Goal: Information Seeking & Learning: Learn about a topic

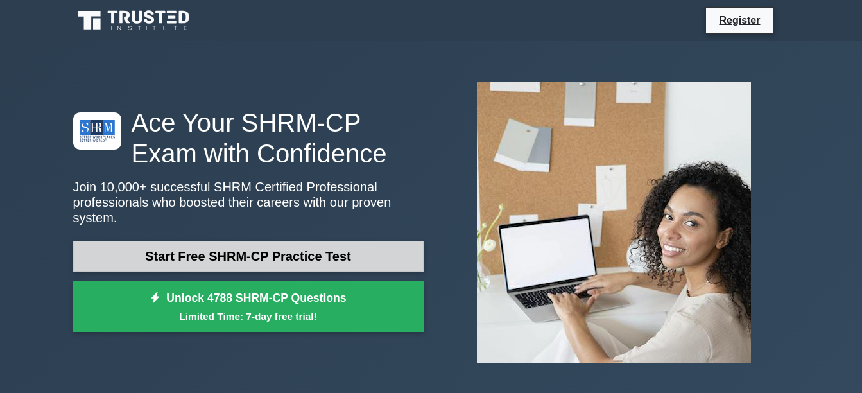
click at [236, 254] on link "Start Free SHRM-CP Practice Test" at bounding box center [248, 256] width 351 height 31
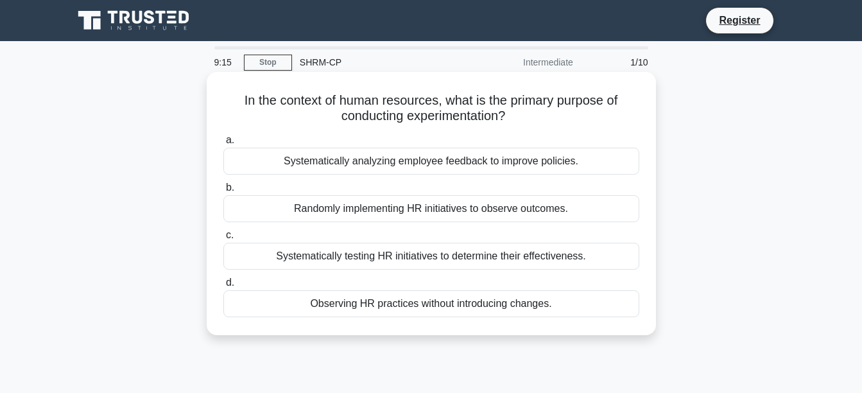
click at [379, 161] on div "Systematically analyzing employee feedback to improve policies." at bounding box center [431, 161] width 416 height 27
click at [223, 144] on input "a. Systematically analyzing employee feedback to improve policies." at bounding box center [223, 140] width 0 height 8
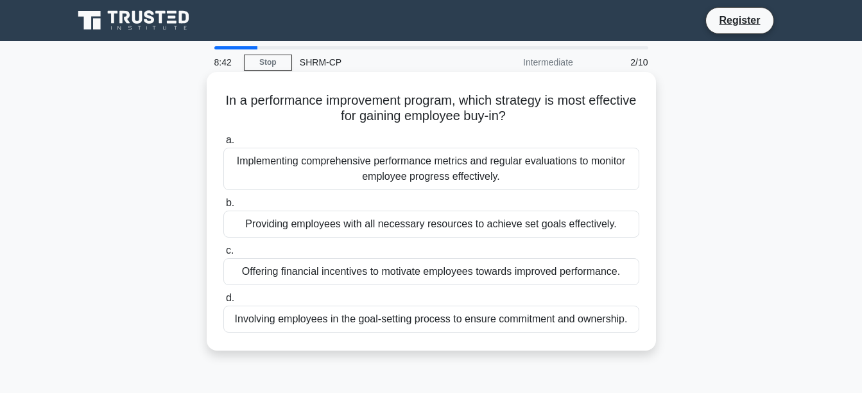
click at [423, 281] on div "Offering financial incentives to motivate employees towards improved performanc…" at bounding box center [431, 271] width 416 height 27
click at [223, 255] on input "c. Offering financial incentives to motivate employees towards improved perform…" at bounding box center [223, 251] width 0 height 8
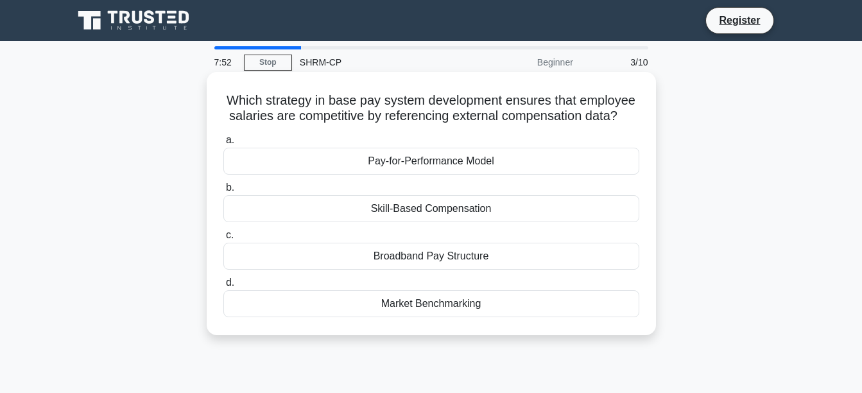
click at [425, 258] on div "Broadband Pay Structure" at bounding box center [431, 256] width 416 height 27
click at [223, 240] on input "c. Broadband Pay Structure" at bounding box center [223, 235] width 0 height 8
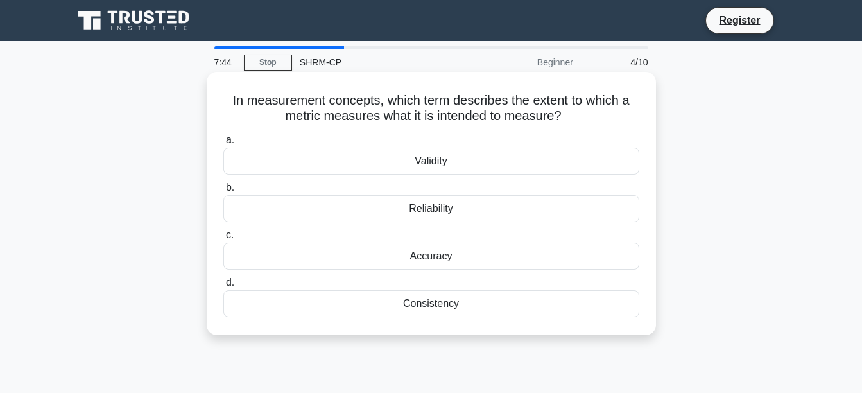
click at [448, 164] on div "Validity" at bounding box center [431, 161] width 416 height 27
click at [223, 144] on input "a. Validity" at bounding box center [223, 140] width 0 height 8
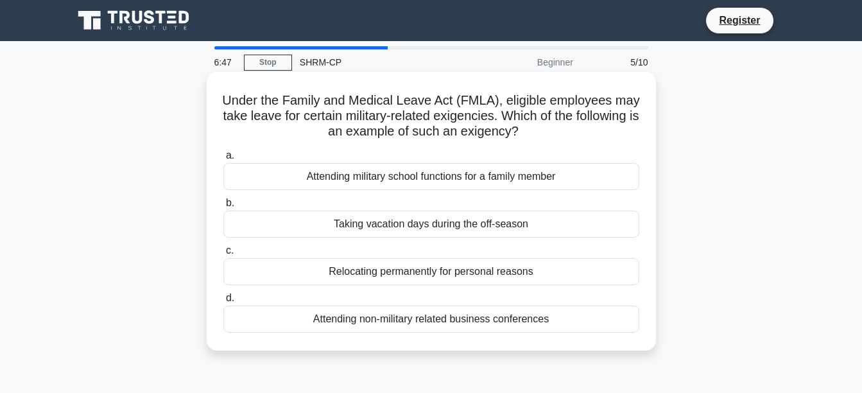
click at [486, 278] on div "Relocating permanently for personal reasons" at bounding box center [431, 271] width 416 height 27
click at [223, 255] on input "c. Relocating permanently for personal reasons" at bounding box center [223, 251] width 0 height 8
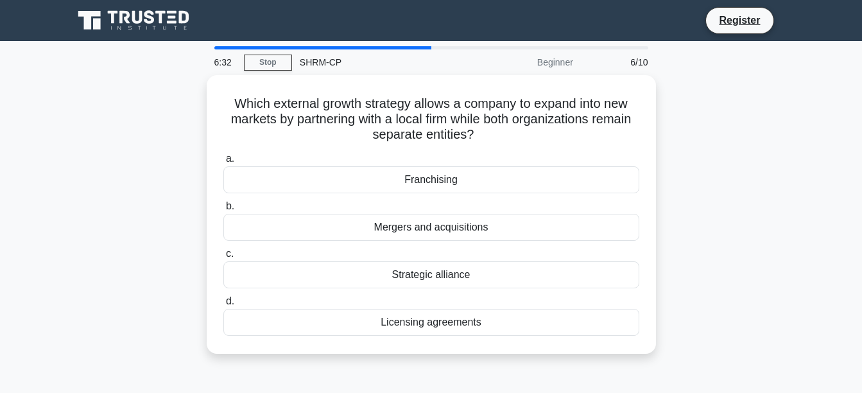
click at [486, 278] on div "Strategic alliance" at bounding box center [431, 274] width 416 height 27
click at [223, 258] on input "c. Strategic alliance" at bounding box center [223, 254] width 0 height 8
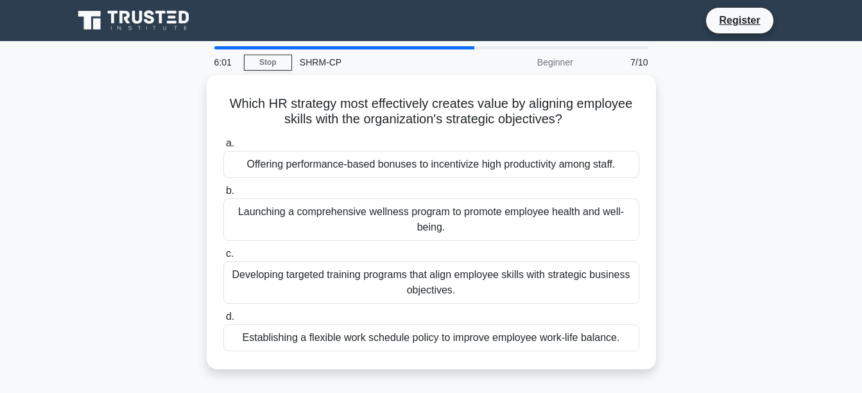
click at [486, 278] on div "Developing targeted training programs that align employee skills with strategic…" at bounding box center [431, 282] width 416 height 42
click at [223, 258] on input "c. Developing targeted training programs that align employee skills with strate…" at bounding box center [223, 254] width 0 height 8
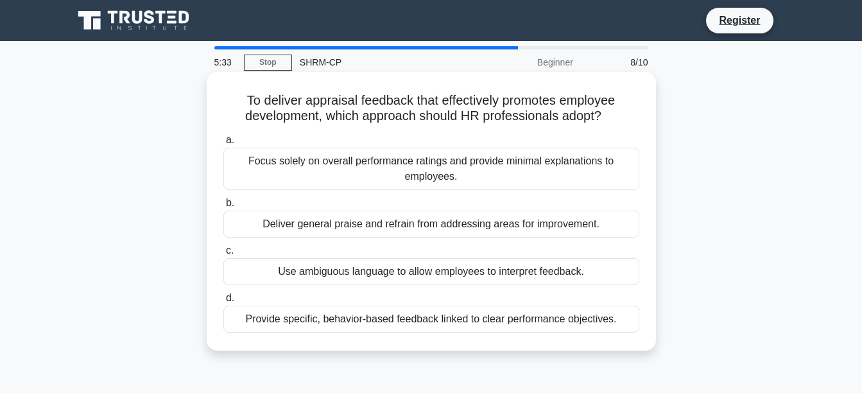
click at [500, 325] on div "Provide specific, behavior-based feedback linked to clear performance objective…" at bounding box center [431, 319] width 416 height 27
click at [223, 302] on input "d. Provide specific, behavior-based feedback linked to clear performance object…" at bounding box center [223, 298] width 0 height 8
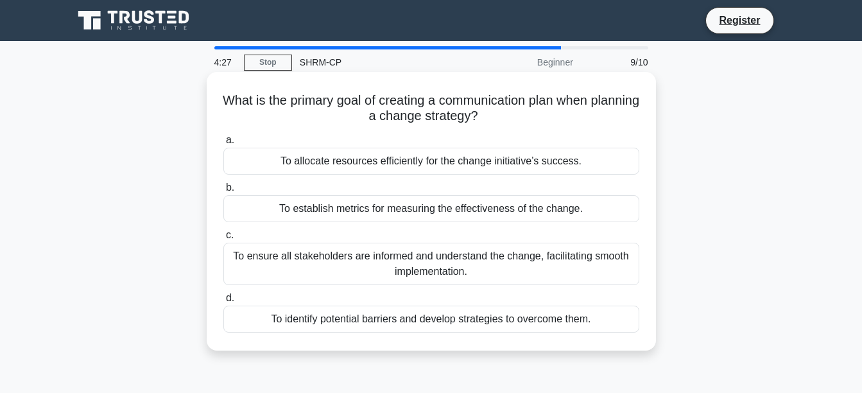
click at [491, 269] on div "To ensure all stakeholders are informed and understand the change, facilitating…" at bounding box center [431, 264] width 416 height 42
click at [223, 240] on input "c. To ensure all stakeholders are informed and understand the change, facilitat…" at bounding box center [223, 235] width 0 height 8
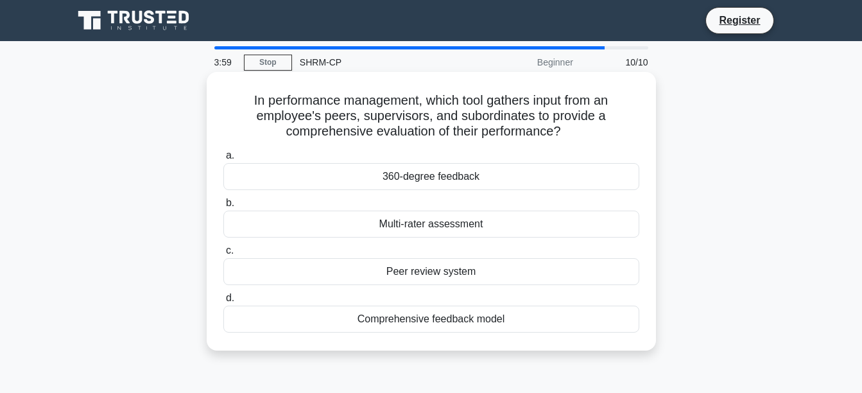
click at [489, 324] on div "Comprehensive feedback model" at bounding box center [431, 319] width 416 height 27
click at [223, 302] on input "d. Comprehensive feedback model" at bounding box center [223, 298] width 0 height 8
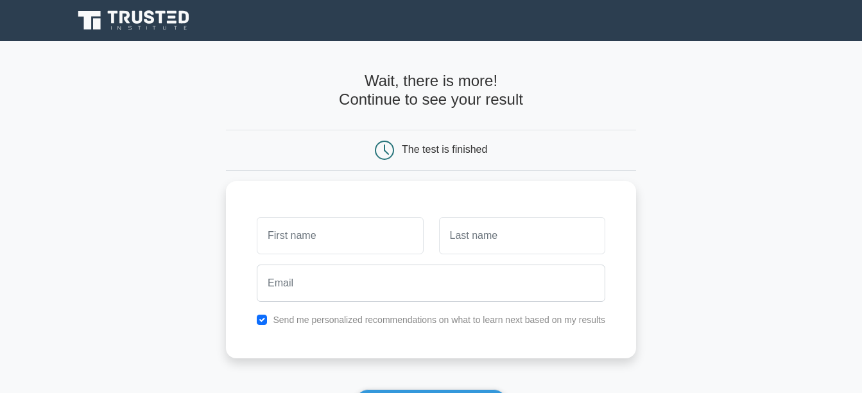
click at [842, 186] on main "Wait, there is more! Continue to see your result The test is finished and the" at bounding box center [431, 272] width 862 height 462
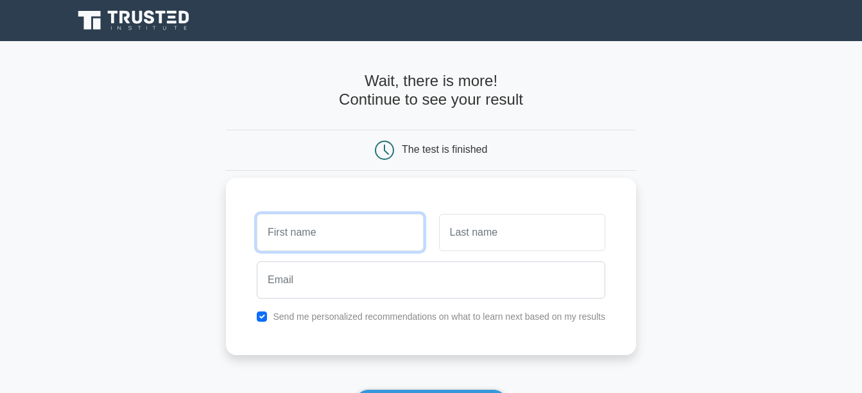
click at [379, 223] on input "text" at bounding box center [340, 232] width 166 height 37
type input "Amber"
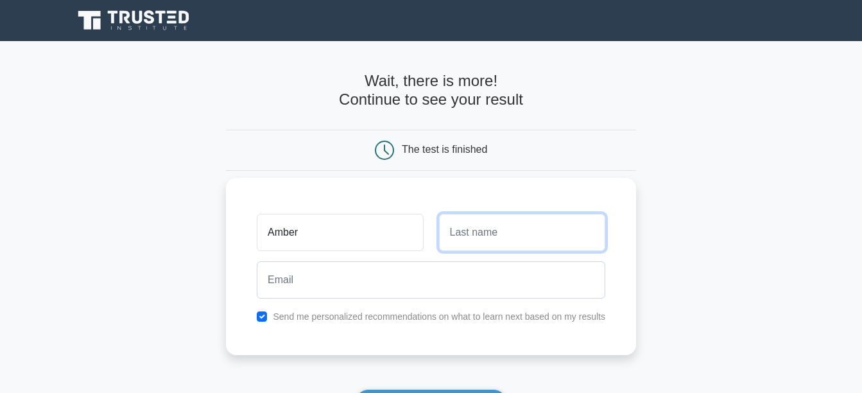
click at [487, 231] on input "text" at bounding box center [522, 232] width 166 height 37
type input "Thiesen"
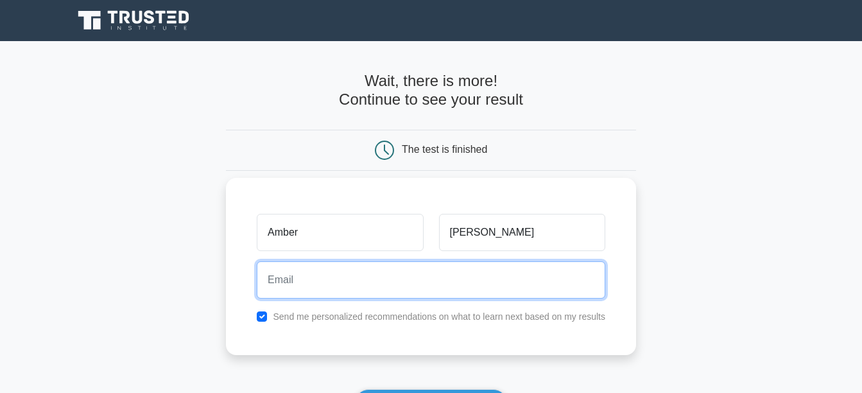
click at [486, 290] on input "email" at bounding box center [431, 279] width 349 height 37
type input "my3lovies@icloud.com"
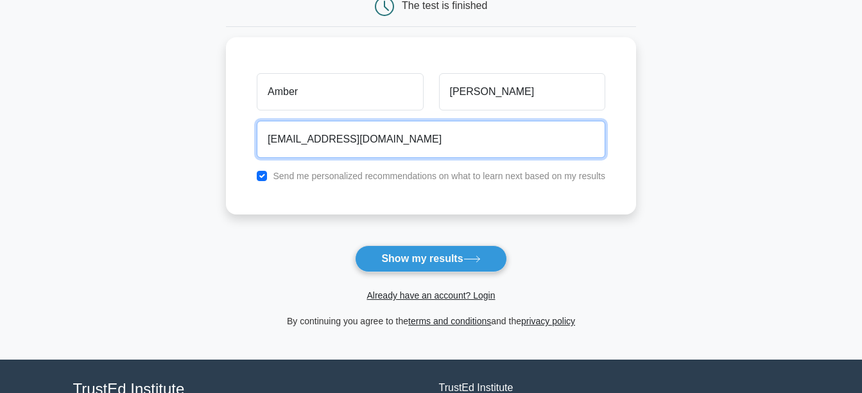
scroll to position [168, 0]
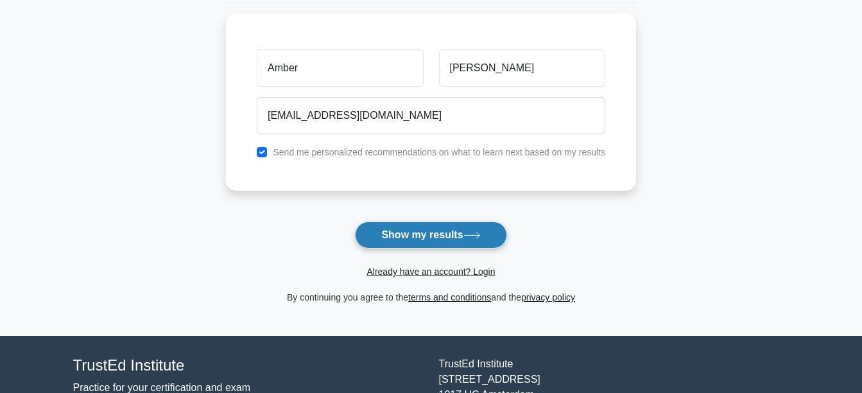
click at [446, 237] on button "Show my results" at bounding box center [431, 235] width 152 height 27
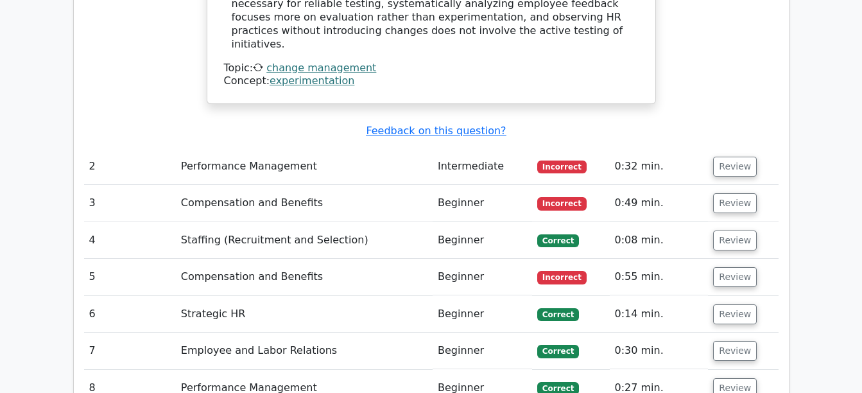
scroll to position [1462, 0]
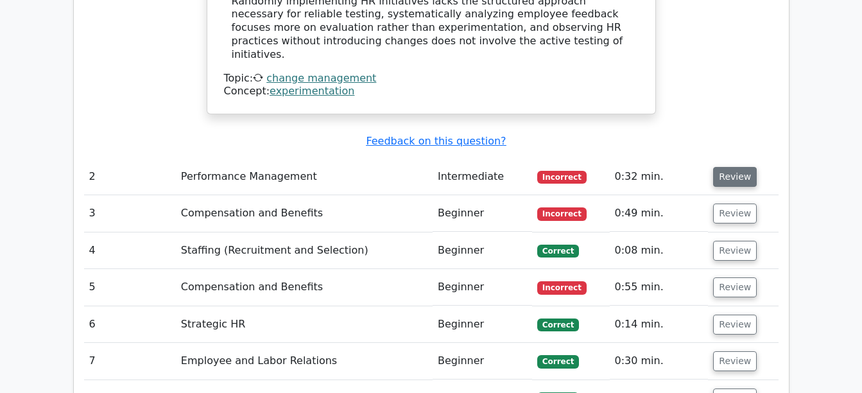
click at [735, 167] on button "Review" at bounding box center [736, 177] width 44 height 20
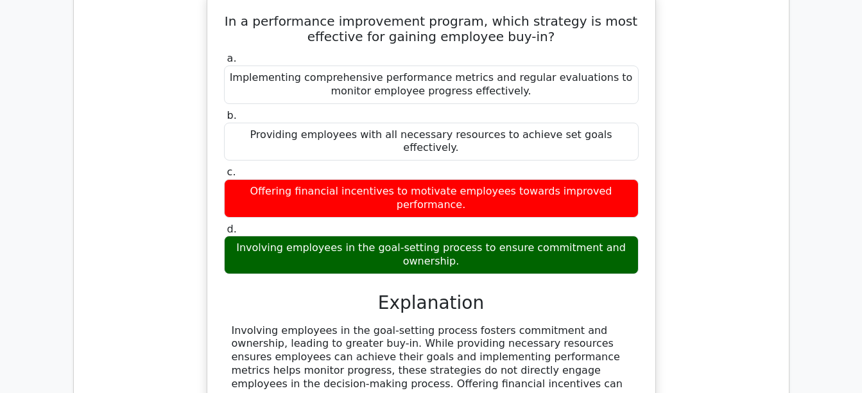
scroll to position [1690, 0]
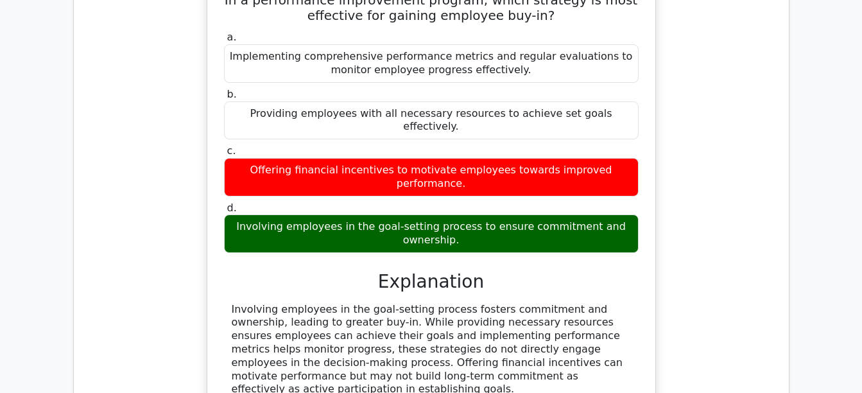
drag, startPoint x: 862, startPoint y: 254, endPoint x: 861, endPoint y: 273, distance: 18.7
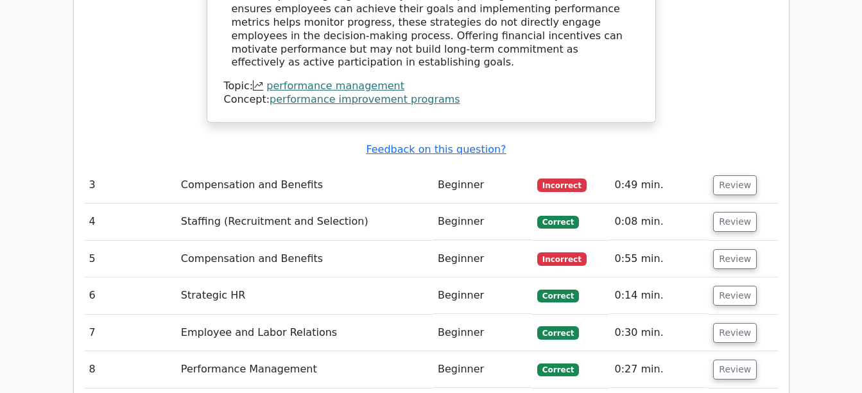
scroll to position [2027, 0]
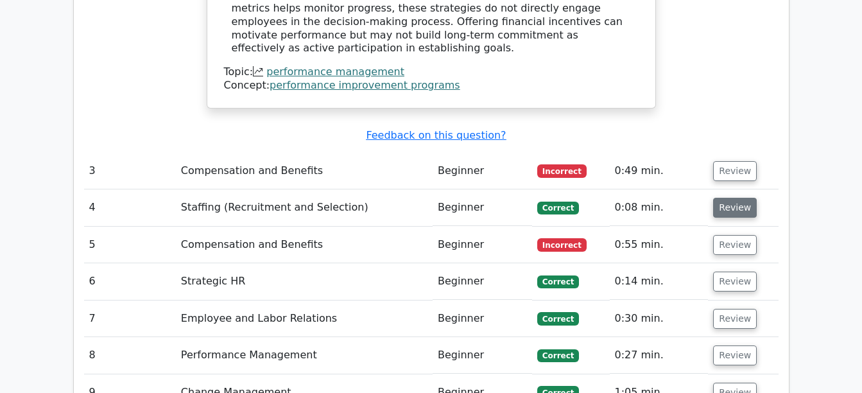
click at [722, 198] on button "Review" at bounding box center [736, 208] width 44 height 20
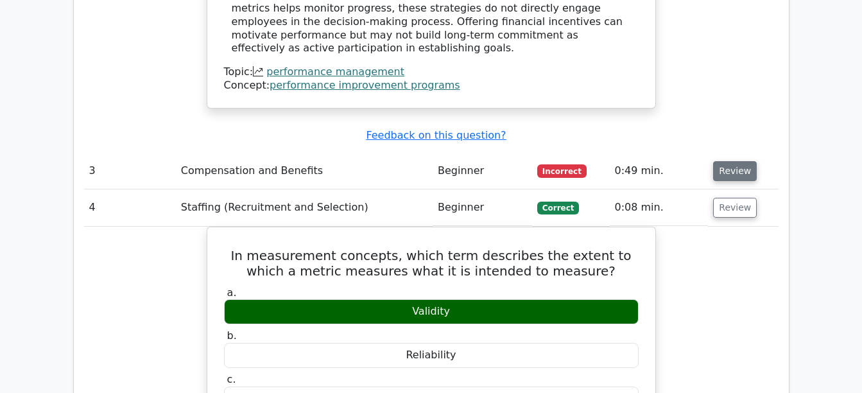
click at [731, 161] on button "Review" at bounding box center [736, 171] width 44 height 20
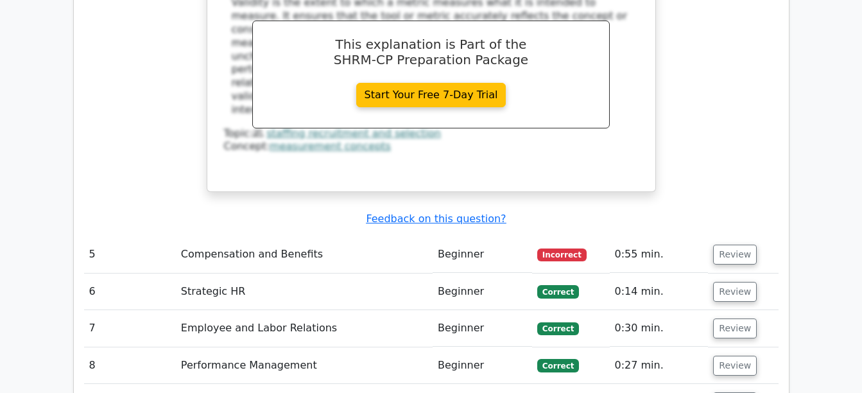
scroll to position [3086, 0]
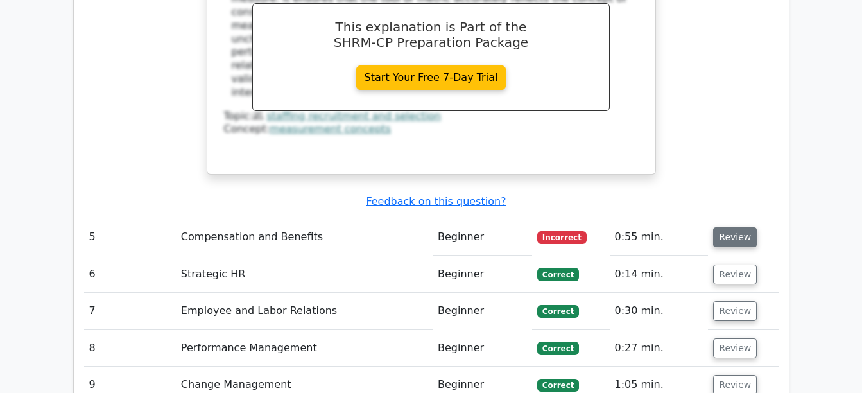
click at [734, 227] on button "Review" at bounding box center [736, 237] width 44 height 20
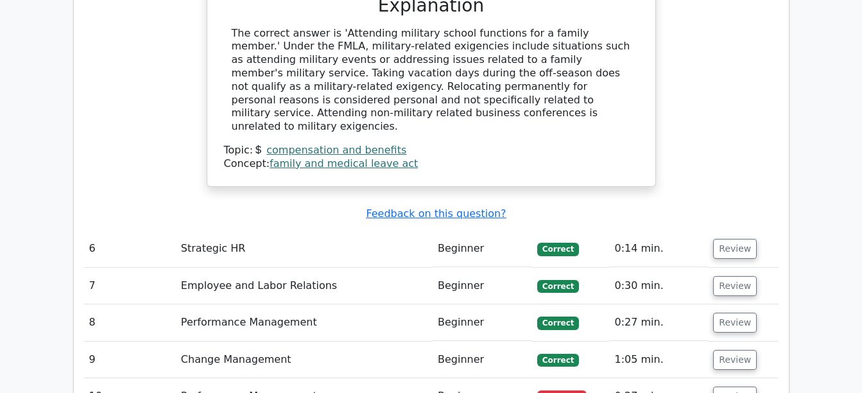
scroll to position [3659, 0]
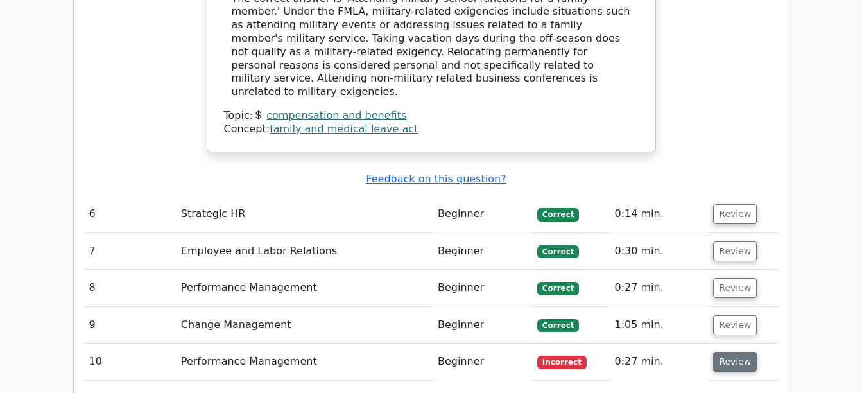
click at [729, 352] on button "Review" at bounding box center [736, 362] width 44 height 20
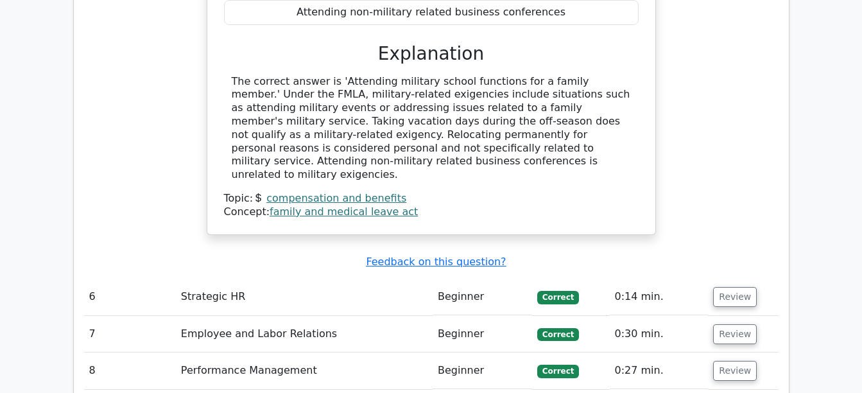
scroll to position [3571, 0]
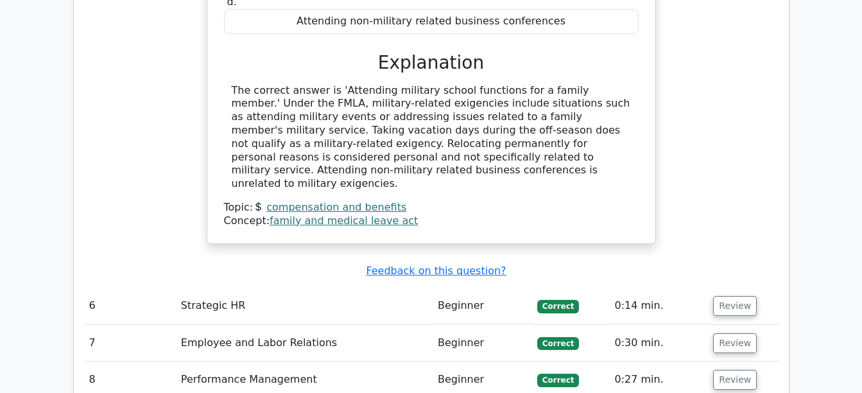
scroll to position [3531, 0]
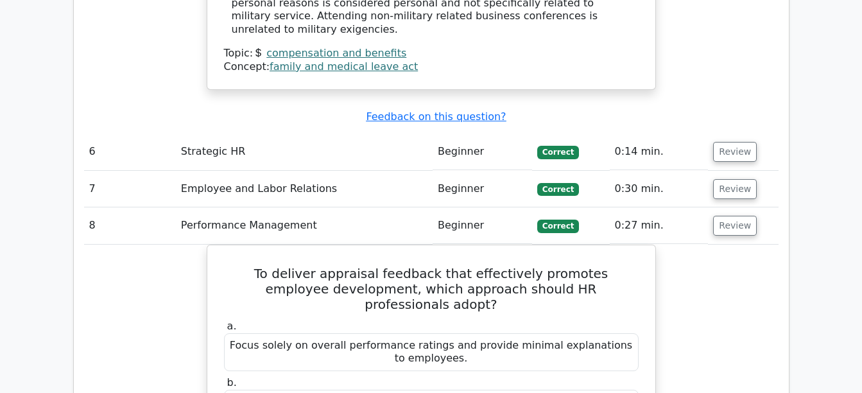
scroll to position [3746, 0]
